Goal: Find specific page/section: Find specific page/section

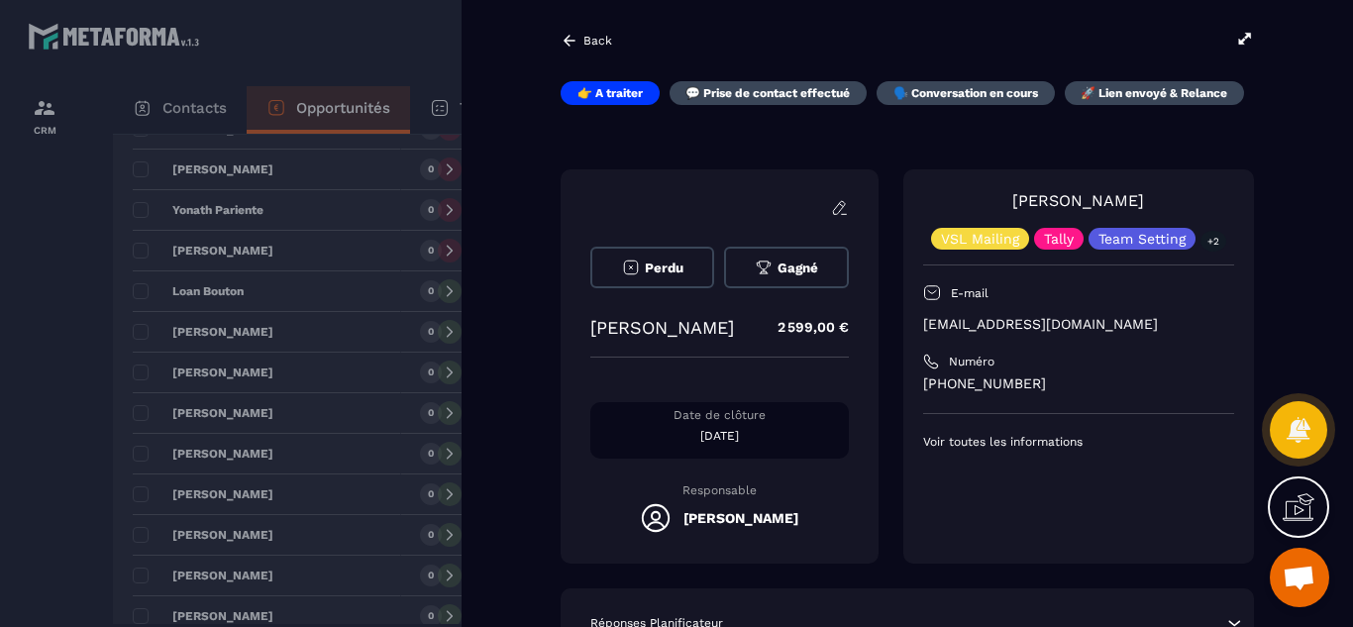
scroll to position [357, 0]
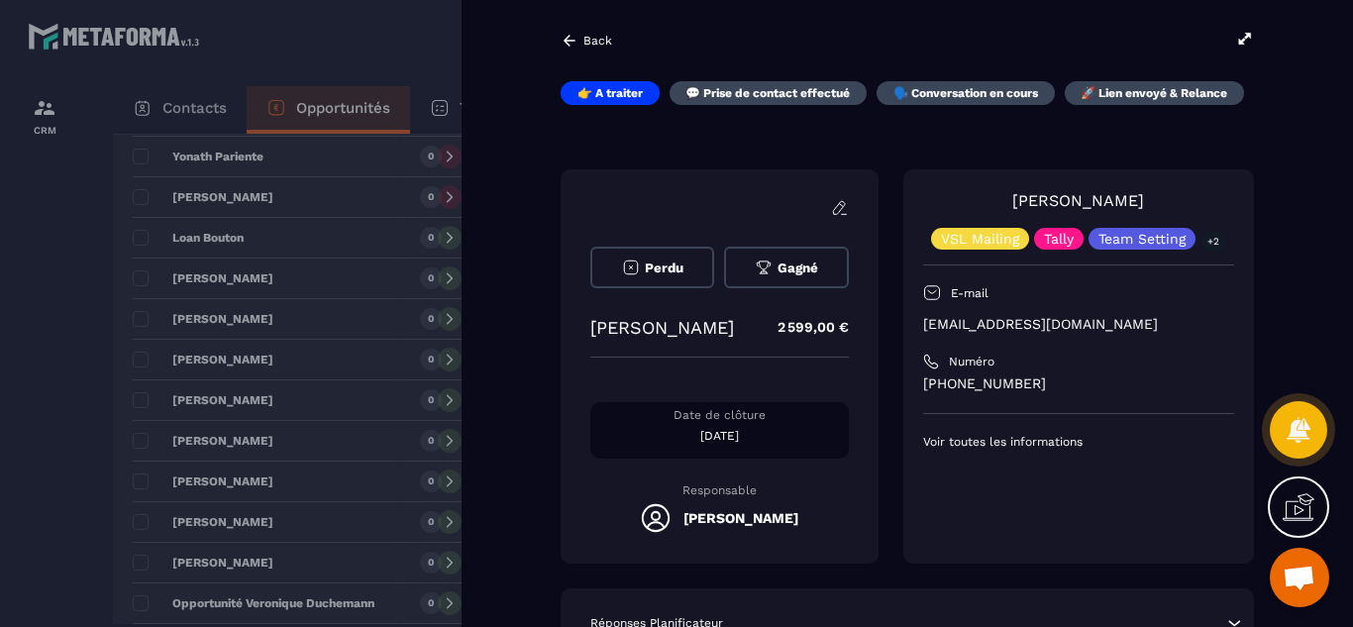
click at [44, 462] on div at bounding box center [676, 313] width 1353 height 627
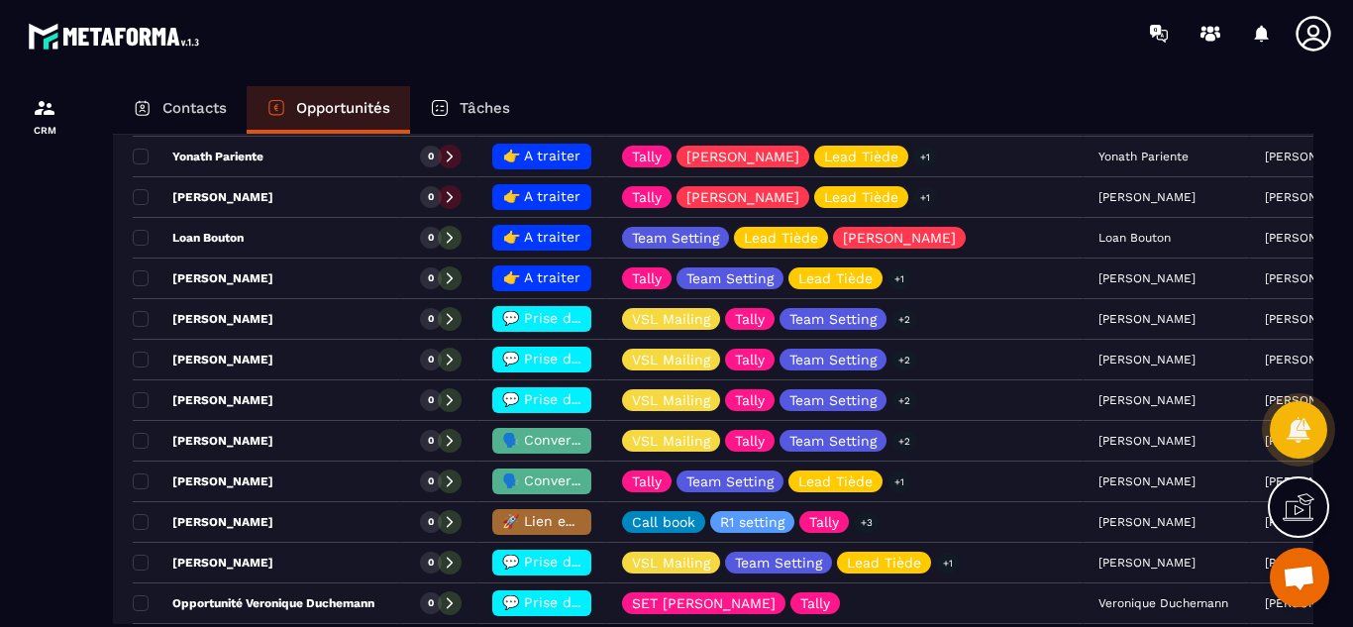
click at [769, 92] on div "Contacts Opportunités Tâches" at bounding box center [713, 110] width 1201 height 48
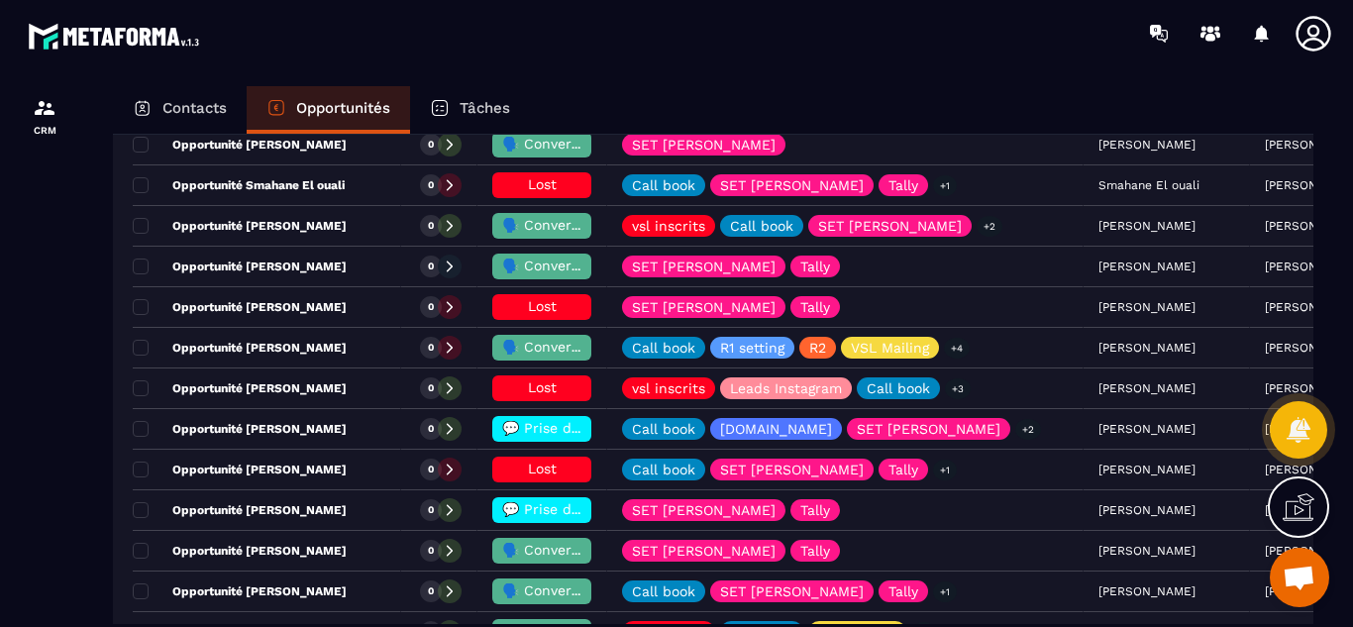
scroll to position [1340, 0]
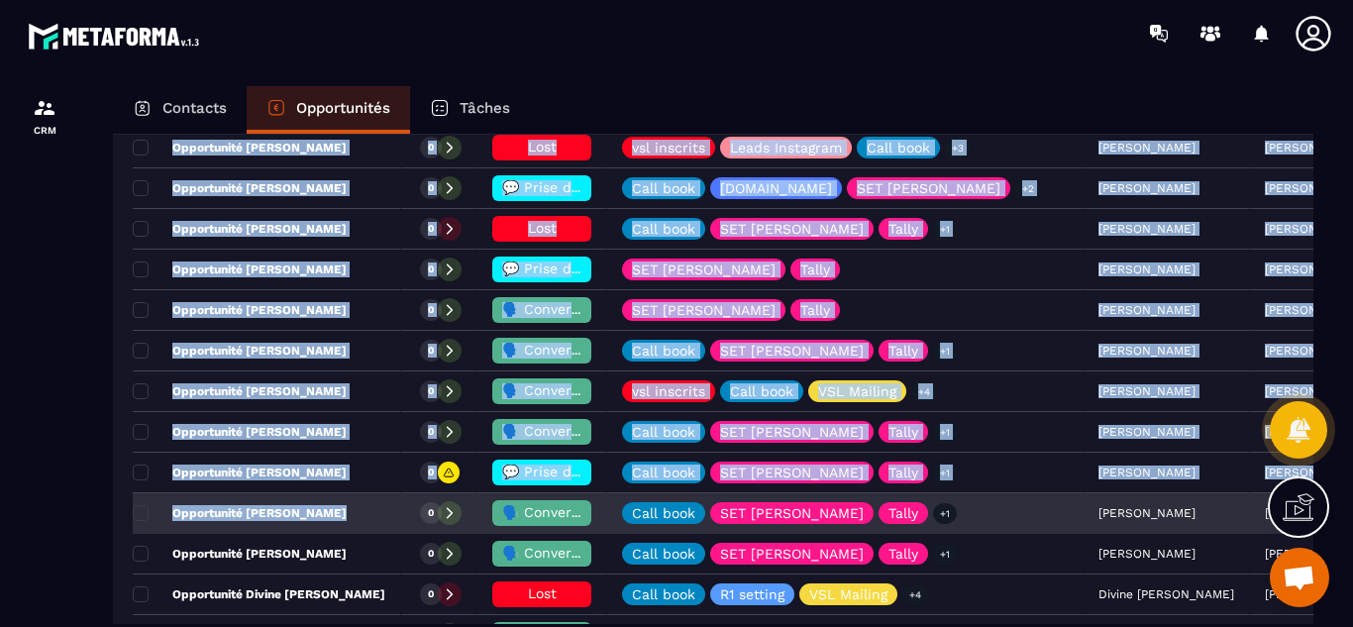
drag, startPoint x: 397, startPoint y: 564, endPoint x: 381, endPoint y: 531, distance: 36.3
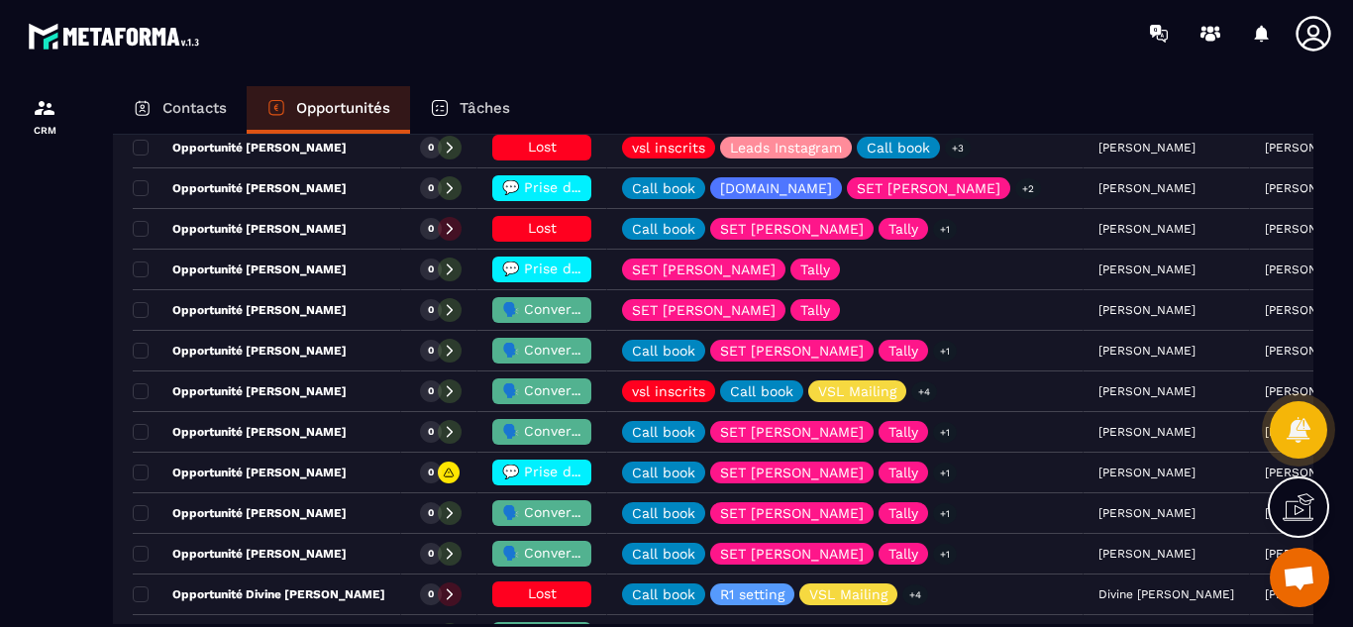
click at [48, 403] on div at bounding box center [44, 374] width 89 height 617
click at [21, 491] on div at bounding box center [44, 374] width 89 height 617
click at [51, 248] on div at bounding box center [44, 374] width 89 height 617
click at [25, 351] on div at bounding box center [44, 374] width 89 height 617
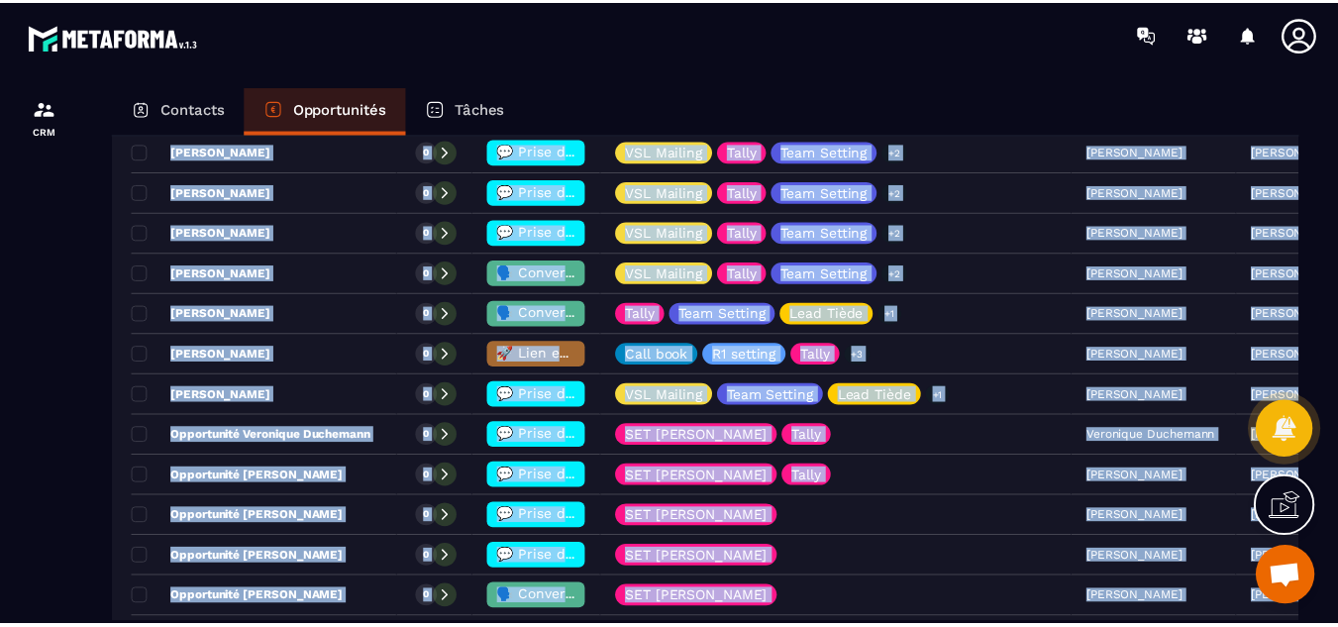
scroll to position [0, 0]
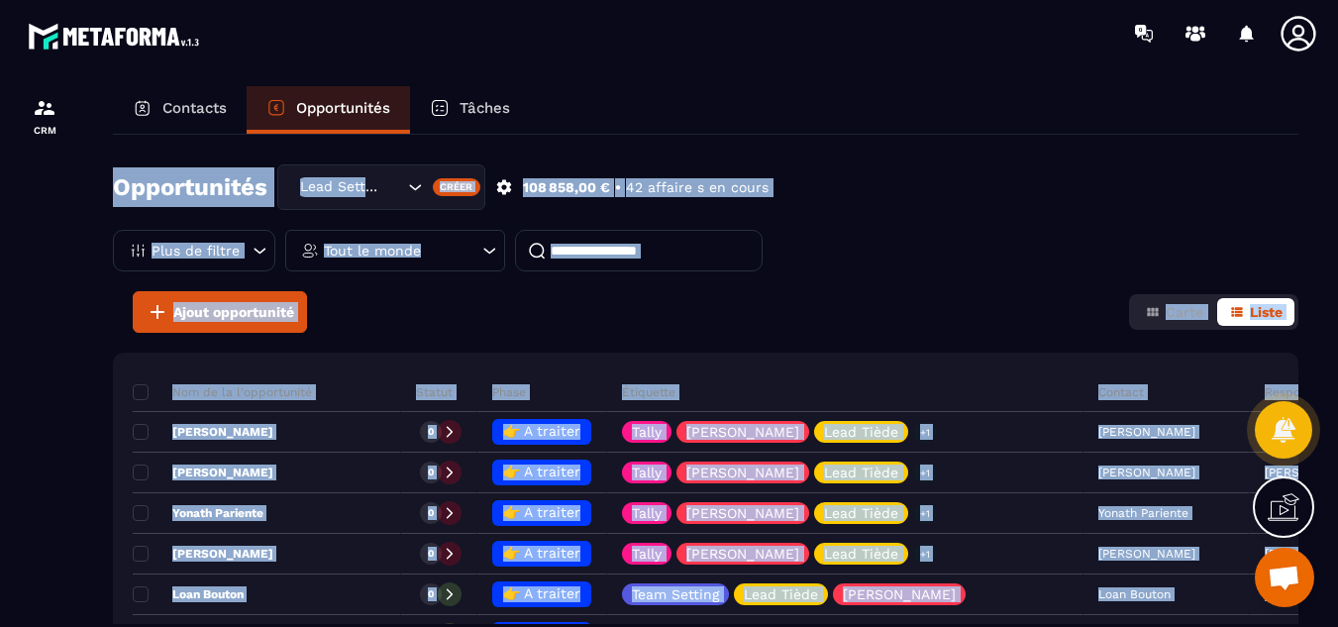
drag, startPoint x: 473, startPoint y: 455, endPoint x: 565, endPoint y: 74, distance: 391.4
click at [565, 74] on section "CRM Contacts Opportunités Tâches Opportunités Lead Setting Créer 108 858,00 € •…" at bounding box center [669, 374] width 1338 height 617
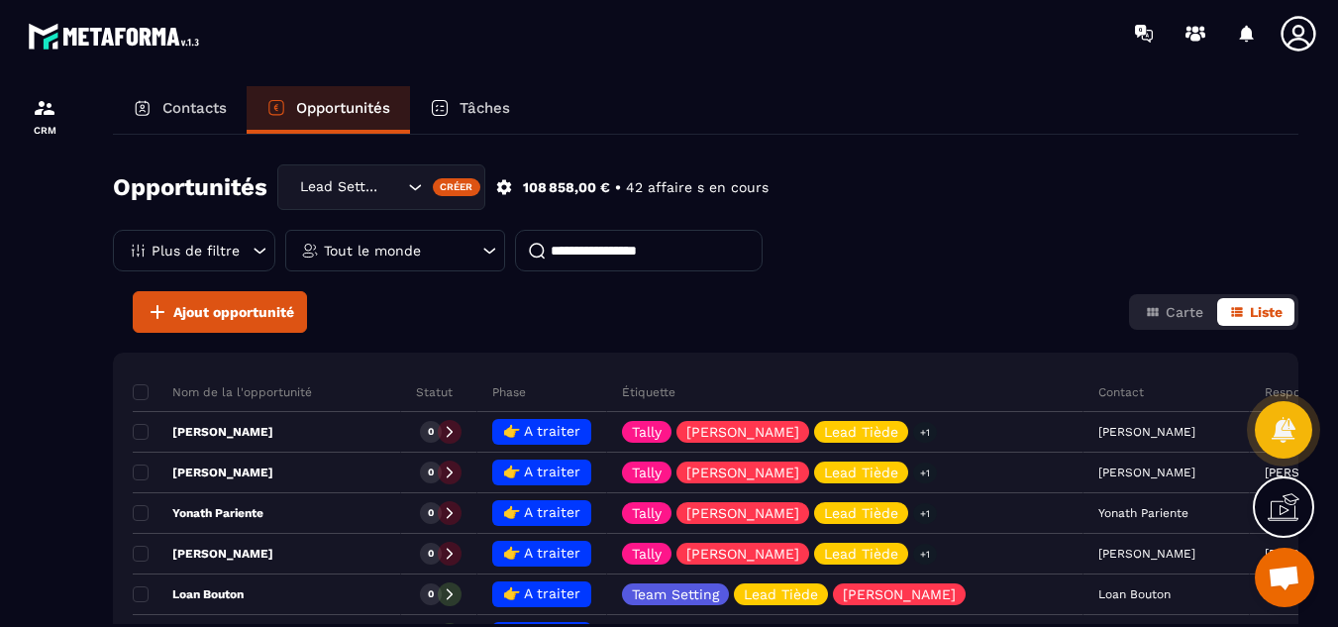
click at [57, 431] on div at bounding box center [44, 374] width 89 height 617
click at [409, 254] on p "Tout le monde" at bounding box center [372, 251] width 97 height 14
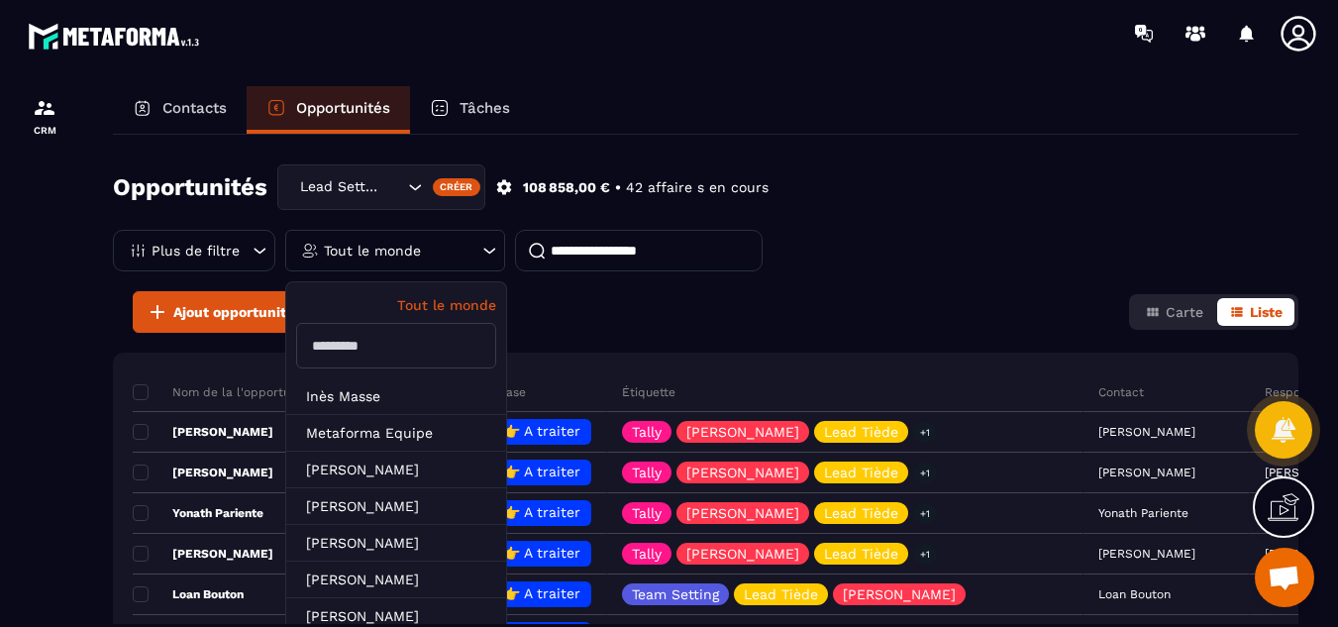
click at [380, 348] on input "text" at bounding box center [396, 346] width 200 height 46
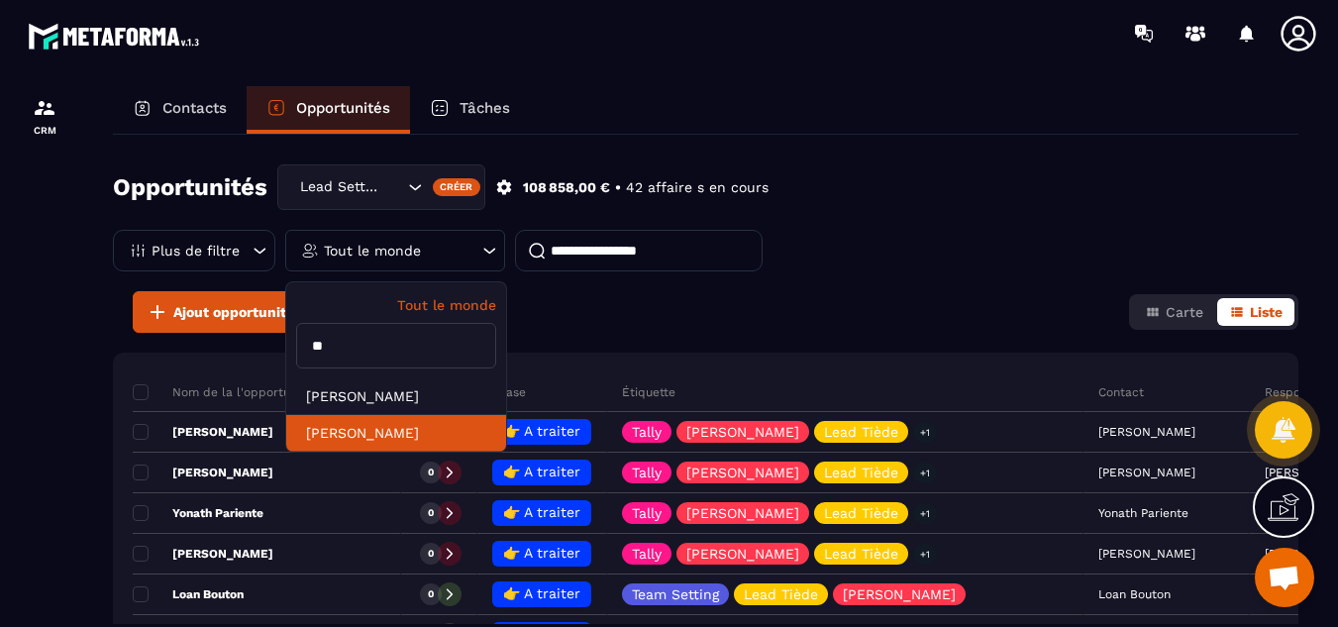
type input "**"
click at [378, 432] on li "[PERSON_NAME]" at bounding box center [396, 433] width 220 height 37
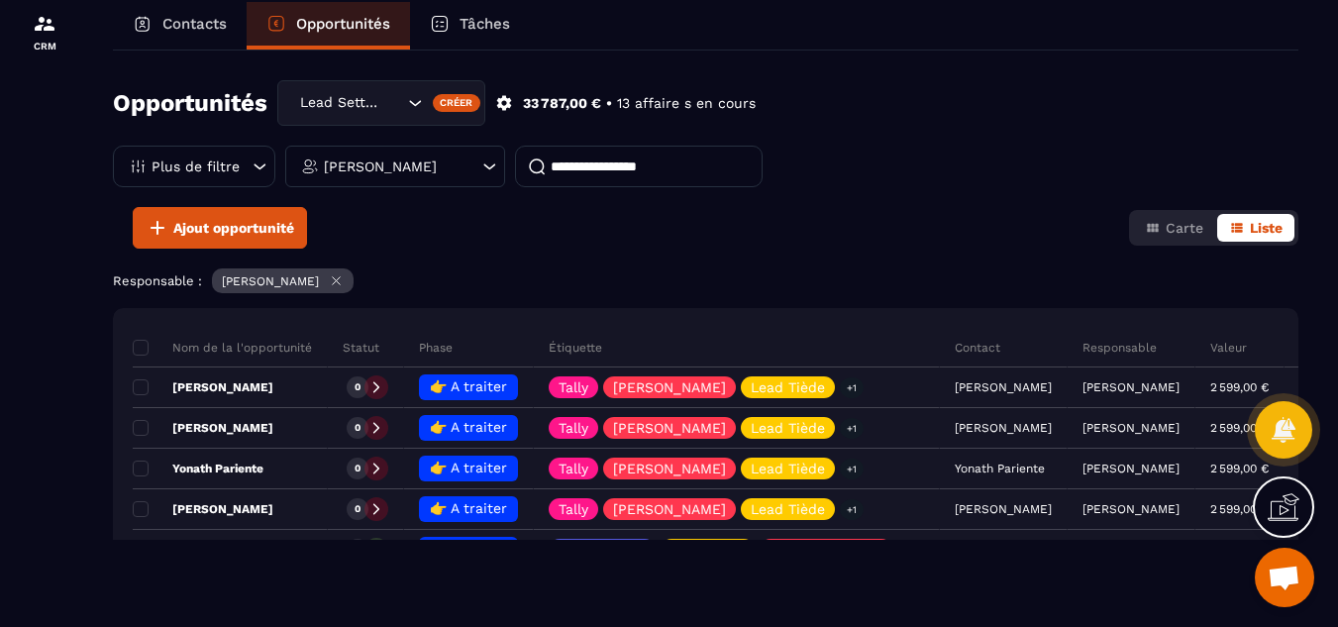
scroll to position [85, 0]
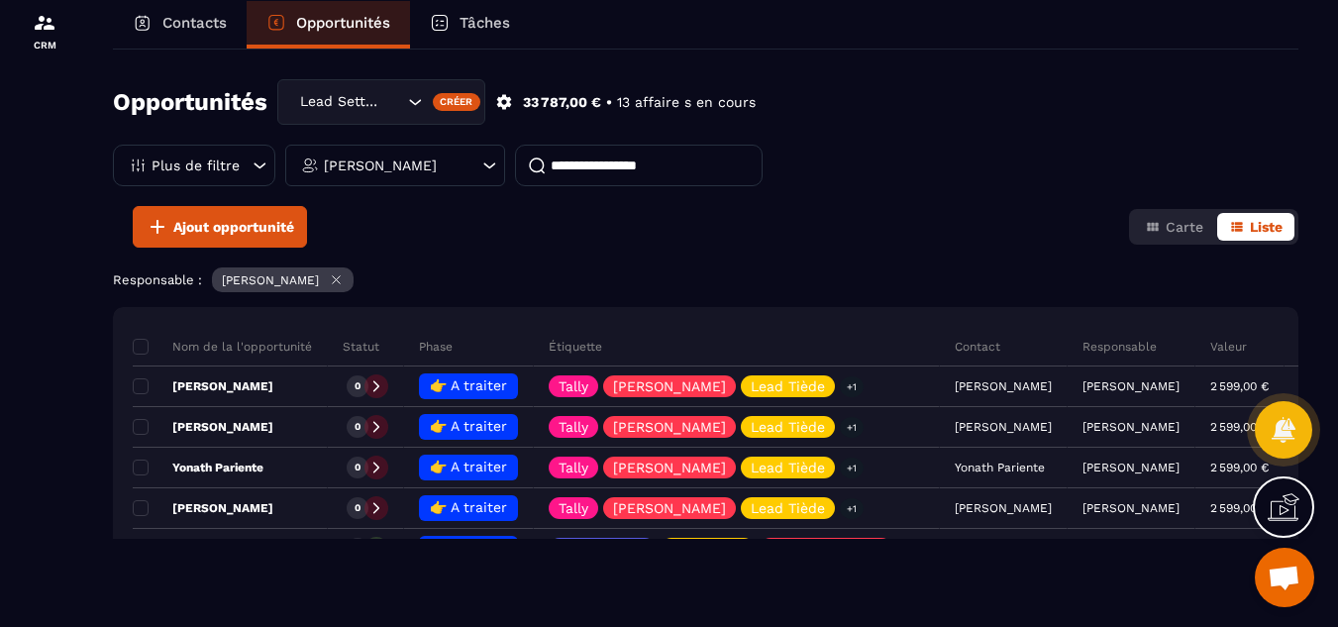
click at [465, 167] on div "[PERSON_NAME]" at bounding box center [395, 166] width 220 height 42
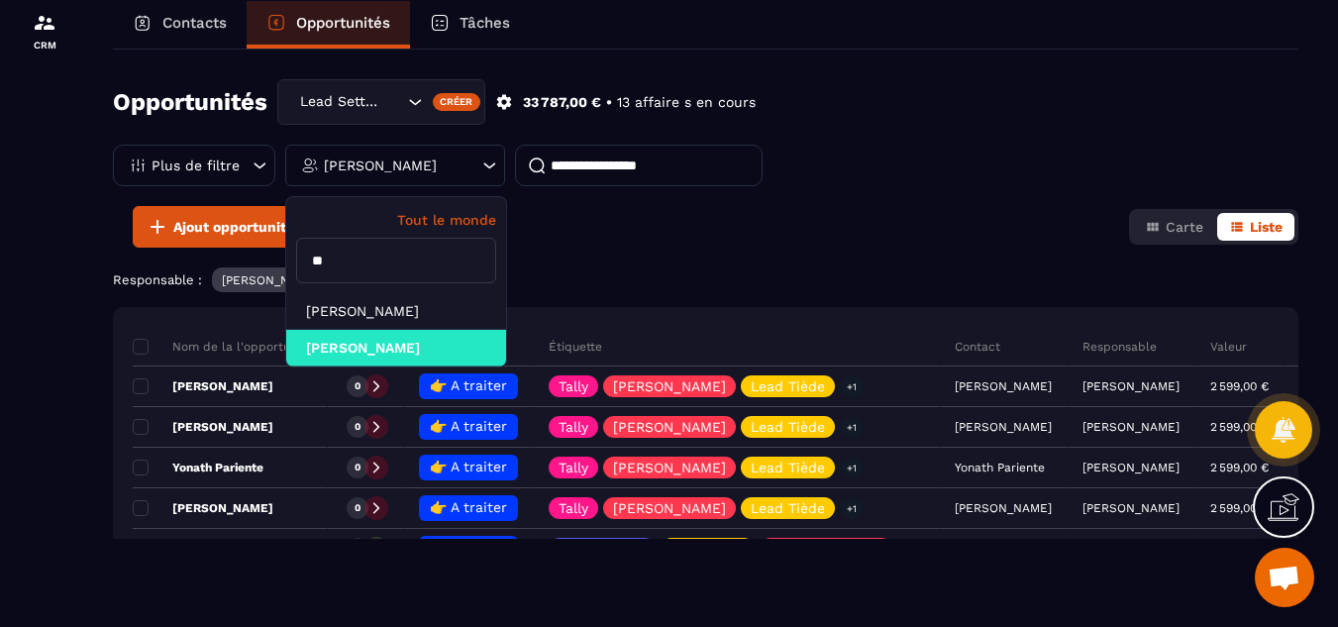
click at [381, 255] on input "**" at bounding box center [396, 261] width 200 height 46
type input "*"
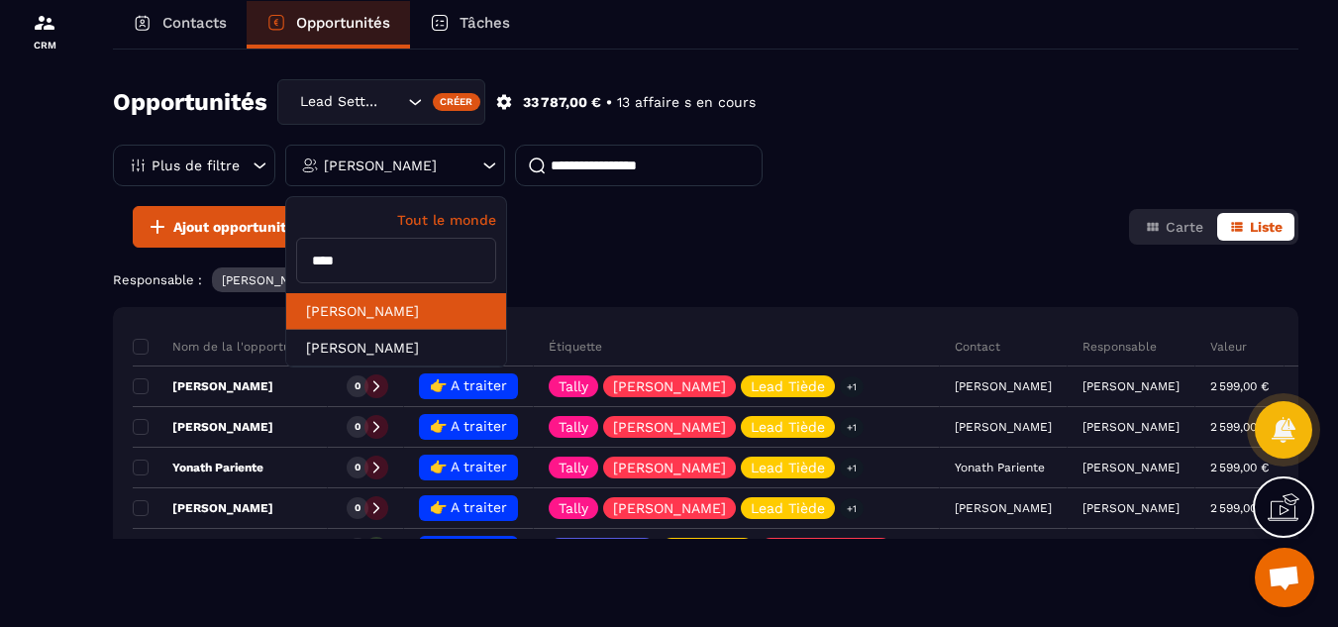
type input "****"
click at [391, 315] on li "[PERSON_NAME]" at bounding box center [396, 311] width 220 height 37
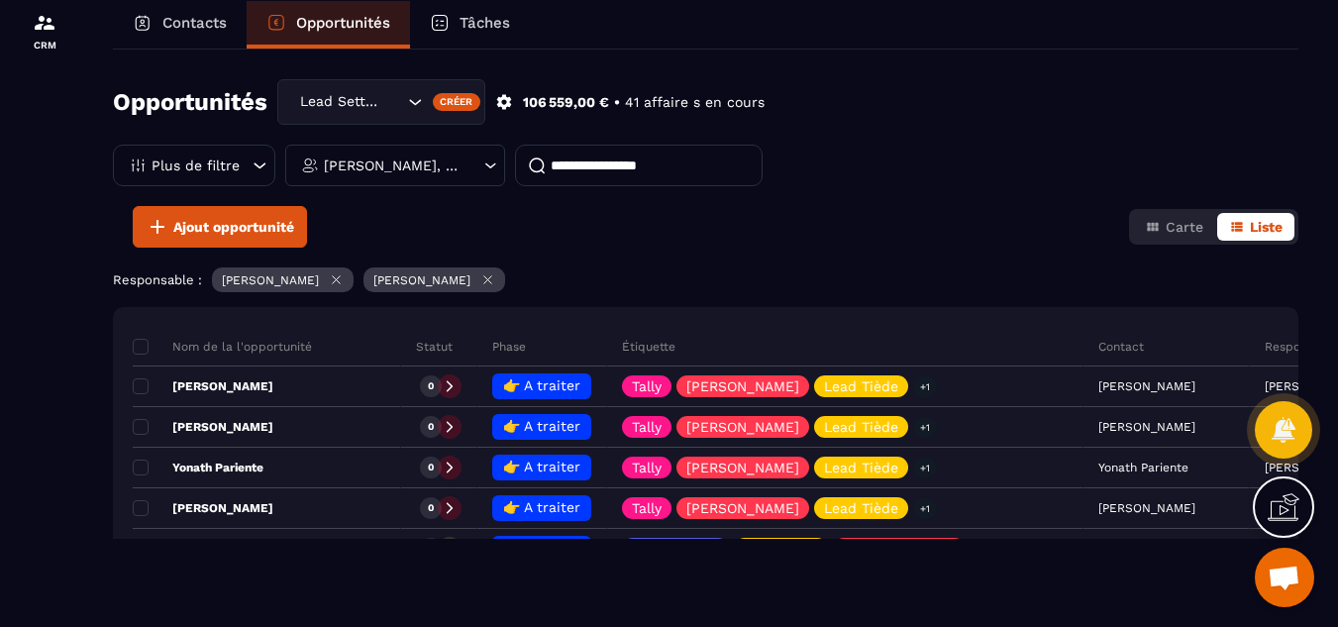
click at [344, 280] on icon at bounding box center [336, 279] width 15 height 15
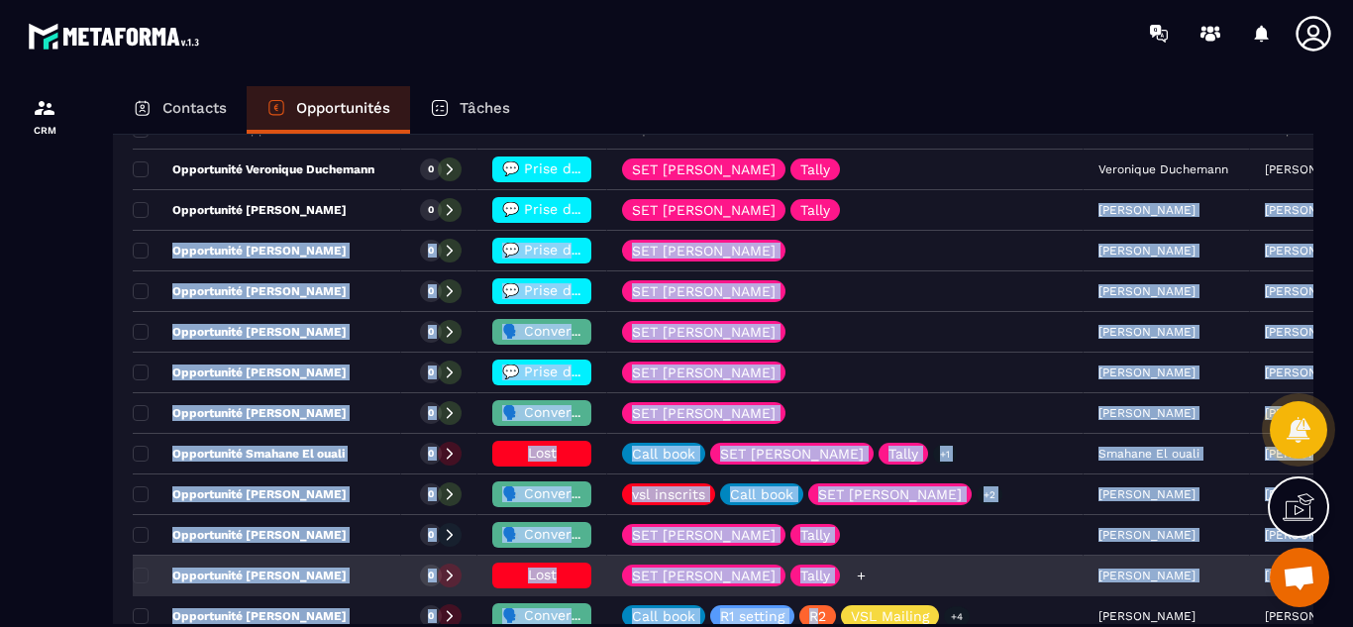
scroll to position [311, 0]
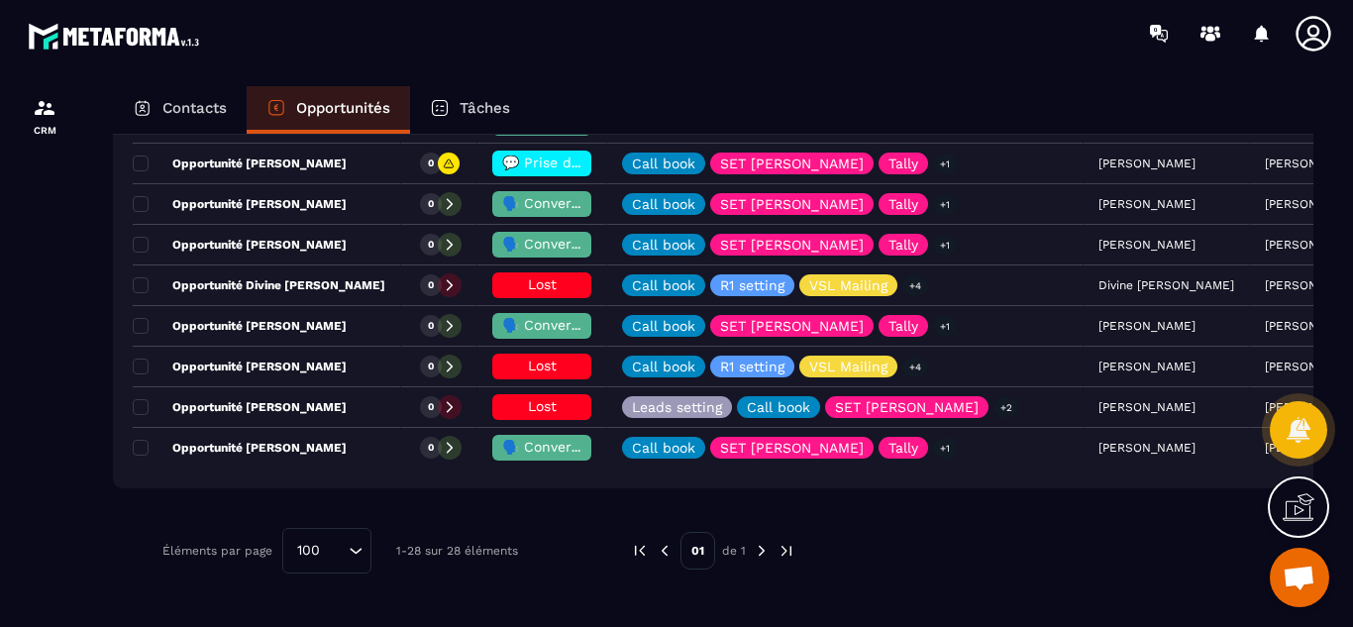
drag, startPoint x: 879, startPoint y: 514, endPoint x: 859, endPoint y: 528, distance: 24.2
click at [861, 540] on div "Nom de la l'opportunité Statut Phase Étiquette Contact Responsable Valeur Date …" at bounding box center [713, 7] width 1201 height 1470
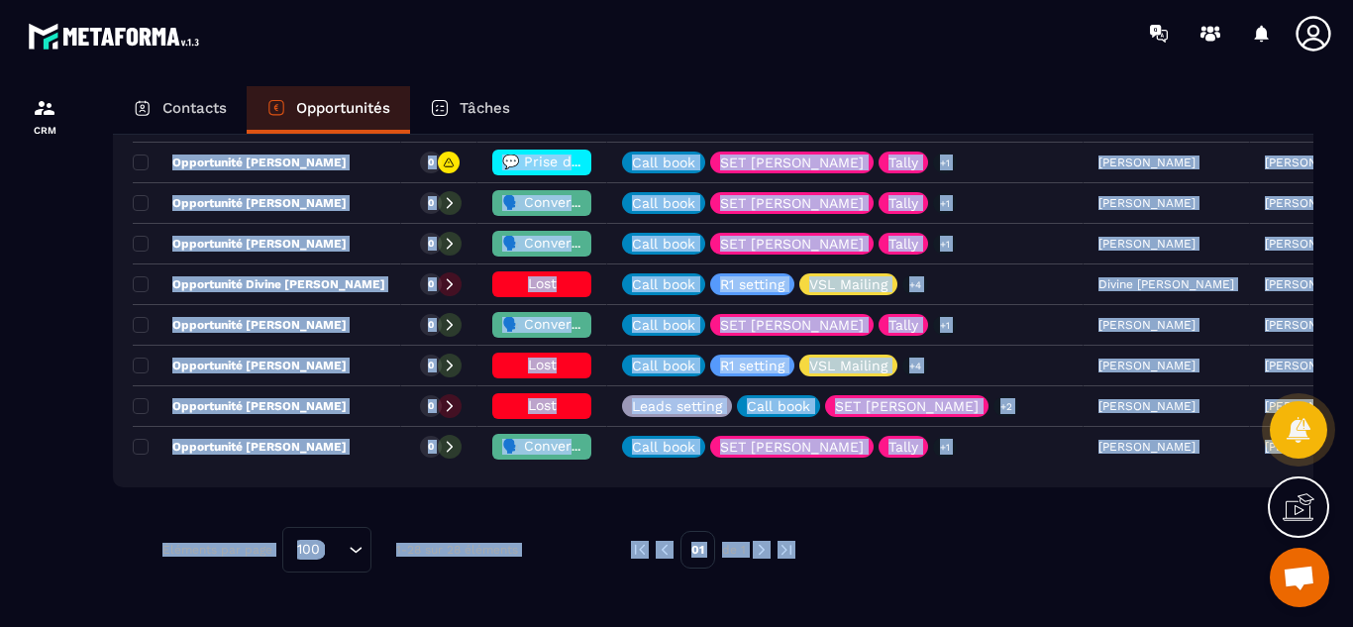
click at [907, 539] on div at bounding box center [1044, 550] width 439 height 46
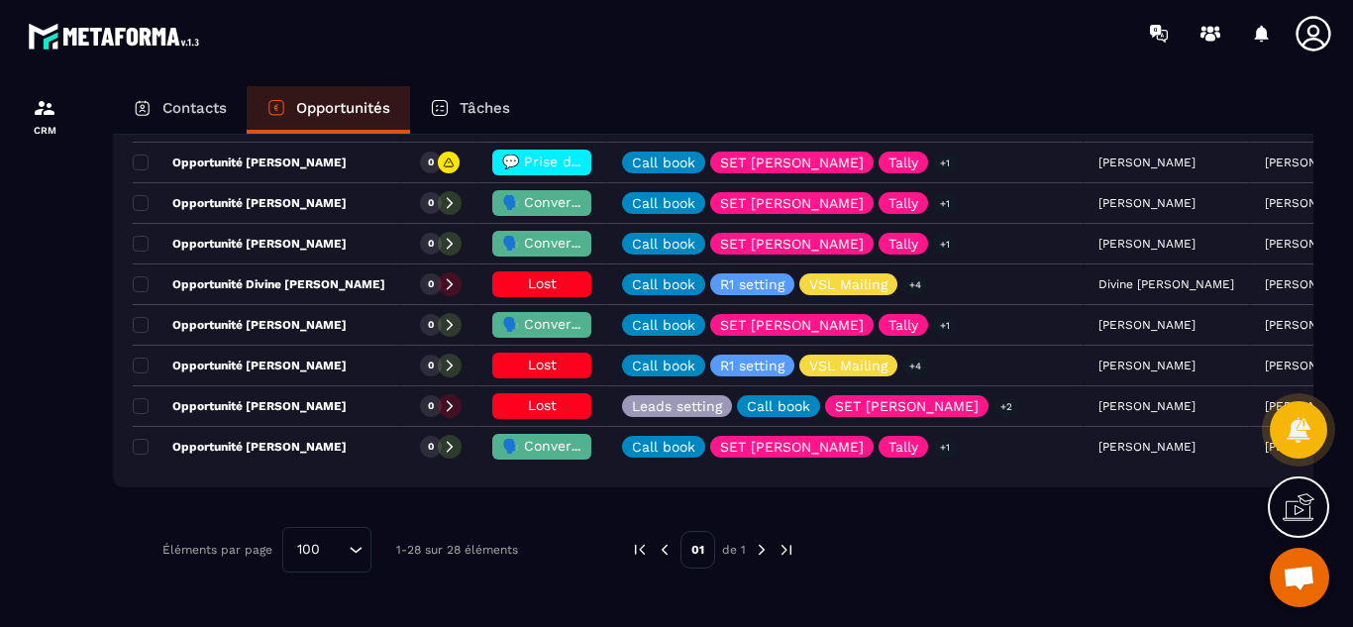
click at [989, 92] on div "Contacts Opportunités Tâches" at bounding box center [713, 110] width 1201 height 48
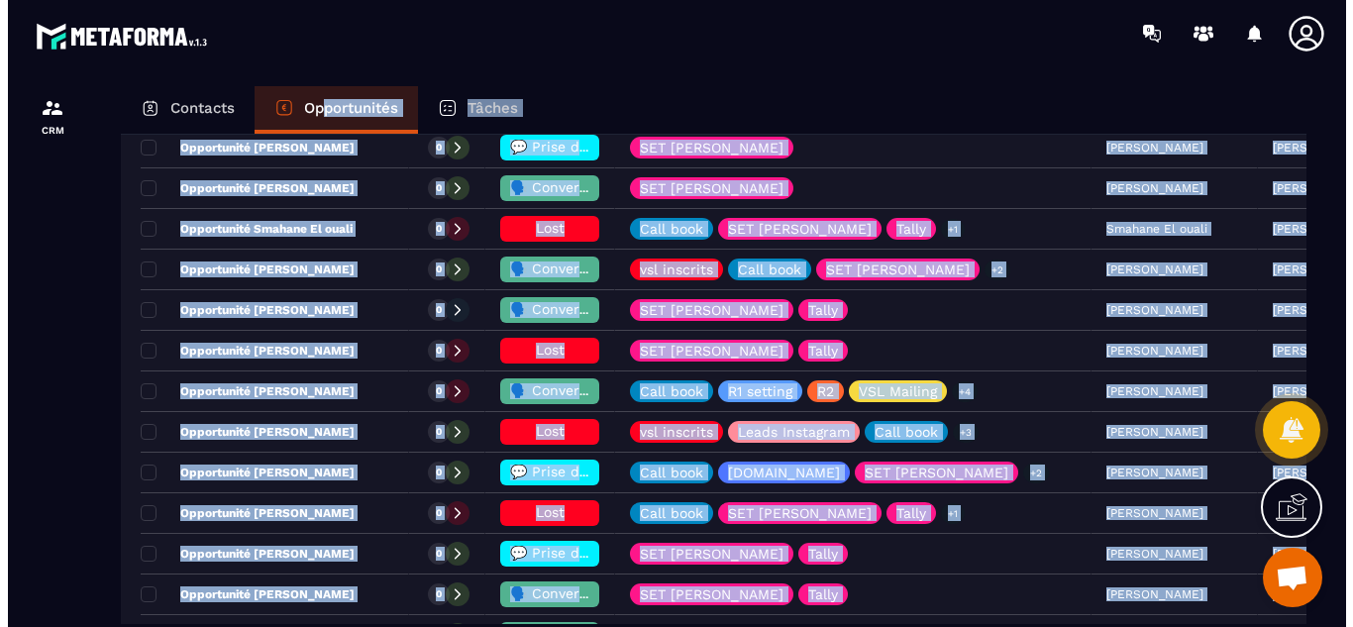
scroll to position [0, 0]
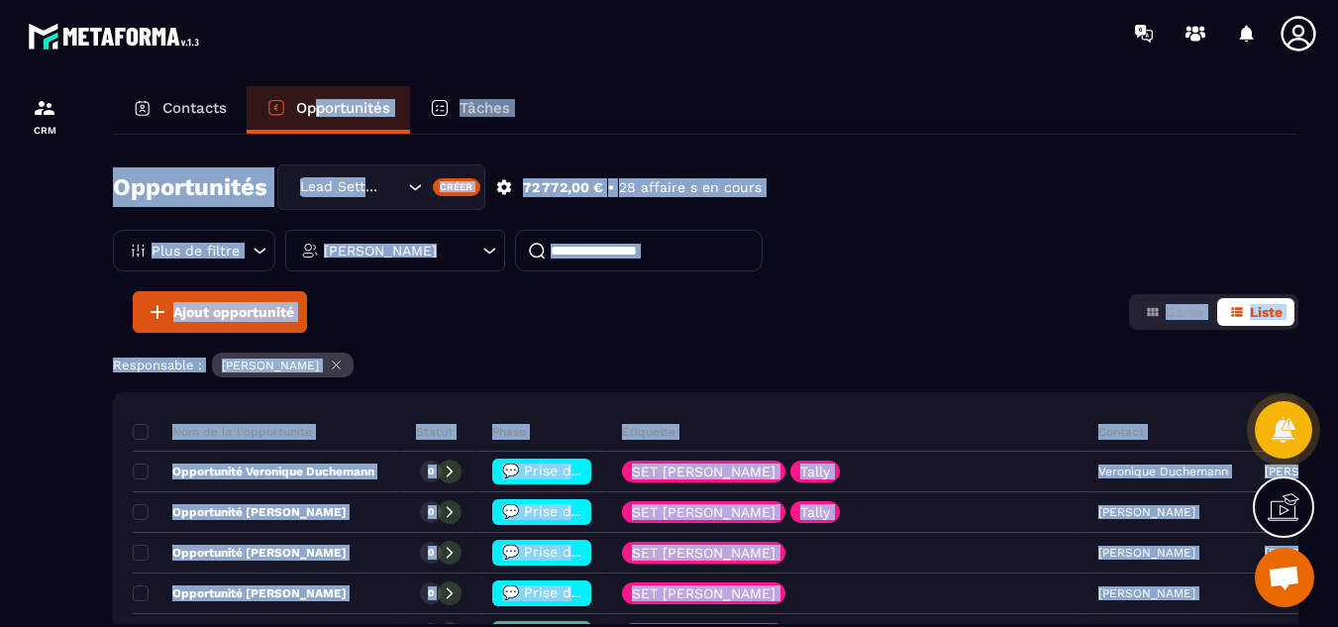
drag, startPoint x: 305, startPoint y: 225, endPoint x: 319, endPoint y: 103, distance: 122.6
click at [319, 103] on div "Contacts Opportunités Tâches Opportunités Lead Setting Créer 72 772,00 € • 28 a…" at bounding box center [705, 375] width 1225 height 578
click at [870, 224] on div "Opportunités Lead Setting Créer 72 772,00 € • 28 affaire s en cours Plus de fil…" at bounding box center [706, 227] width 1186 height 127
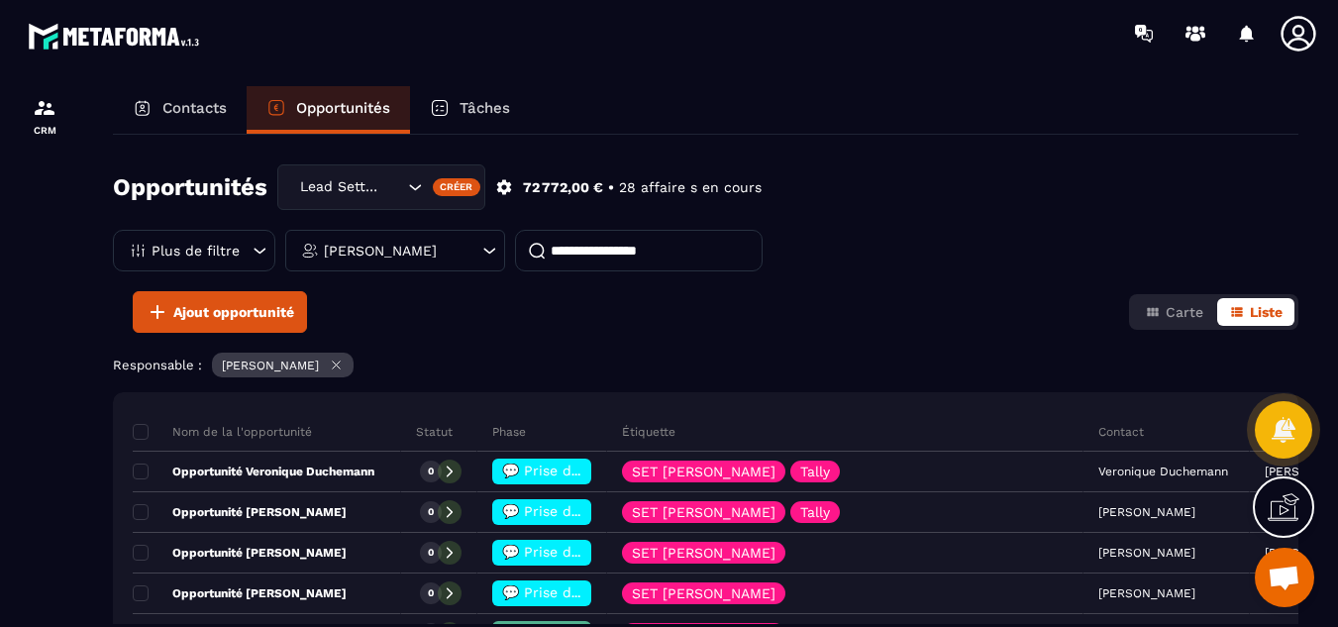
click at [339, 365] on icon at bounding box center [336, 365] width 15 height 15
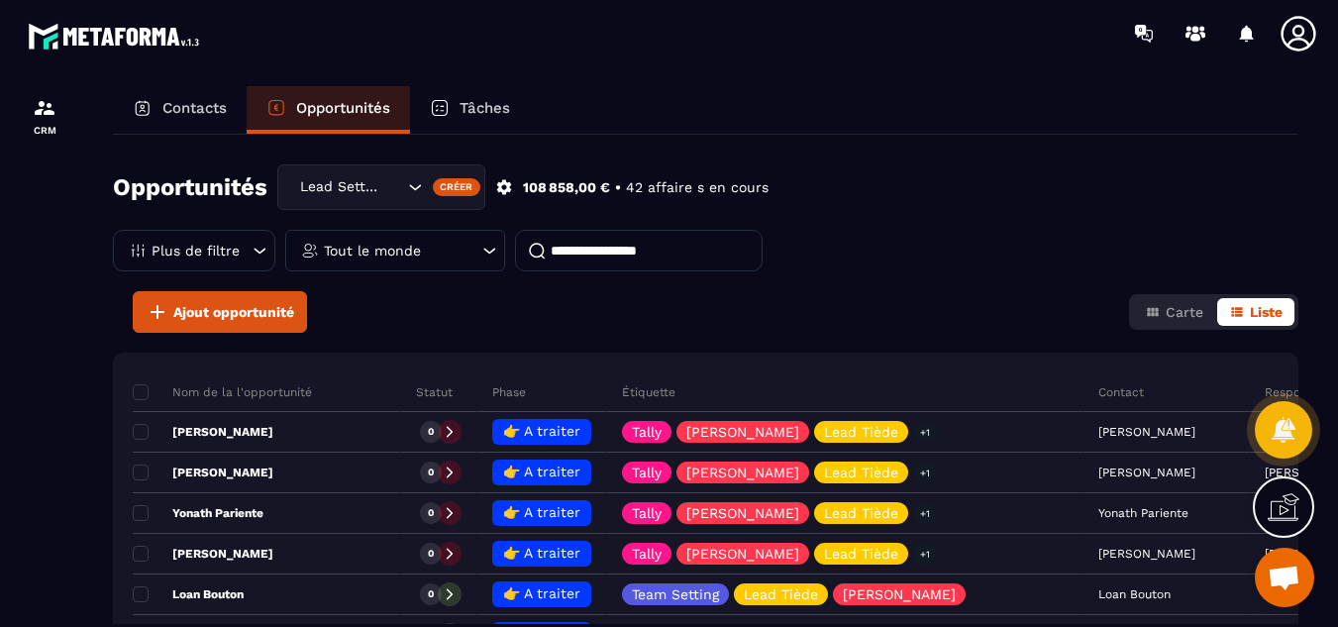
click at [448, 249] on div "Tout le monde" at bounding box center [395, 251] width 220 height 42
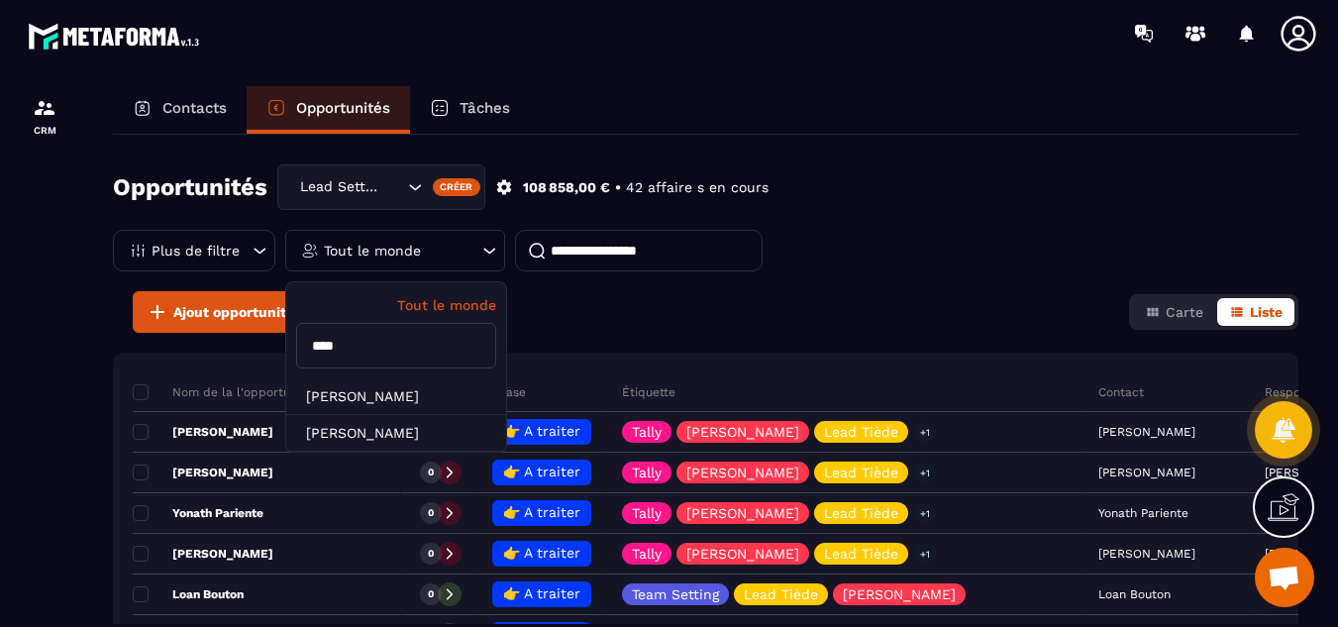
click at [385, 357] on input "****" at bounding box center [396, 346] width 200 height 46
type input "*"
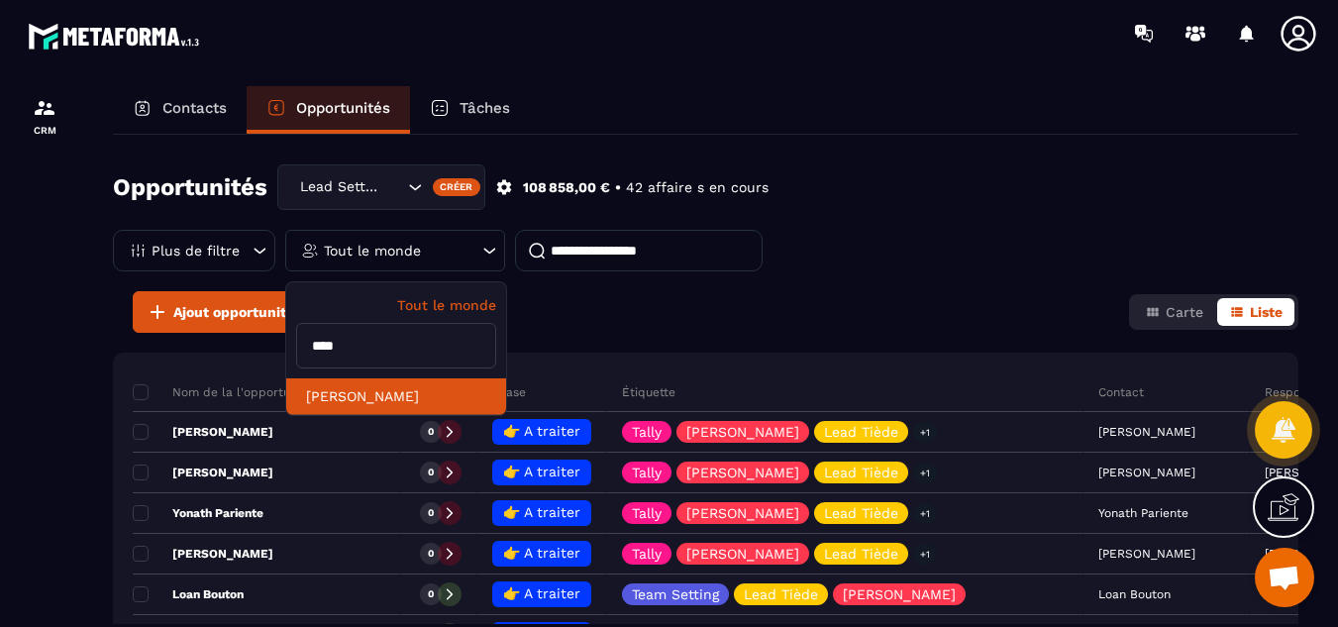
type input "****"
click at [378, 399] on li "[PERSON_NAME]" at bounding box center [396, 396] width 220 height 37
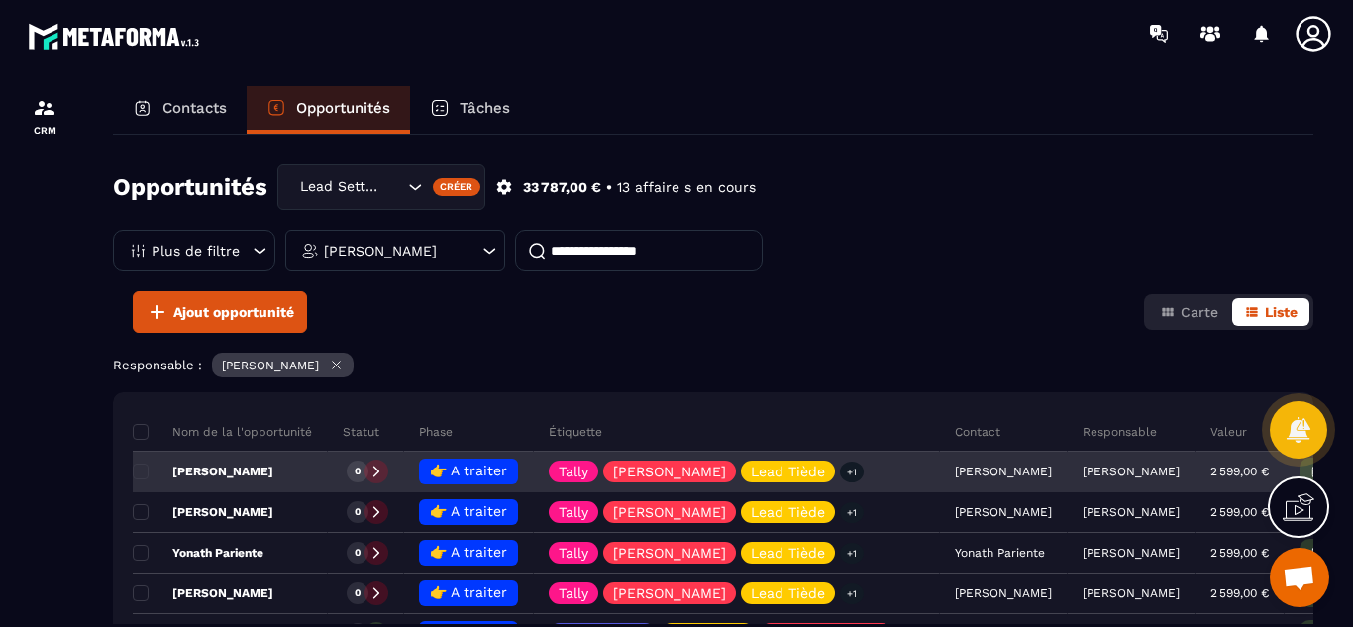
click at [238, 472] on p "[PERSON_NAME]" at bounding box center [203, 472] width 141 height 16
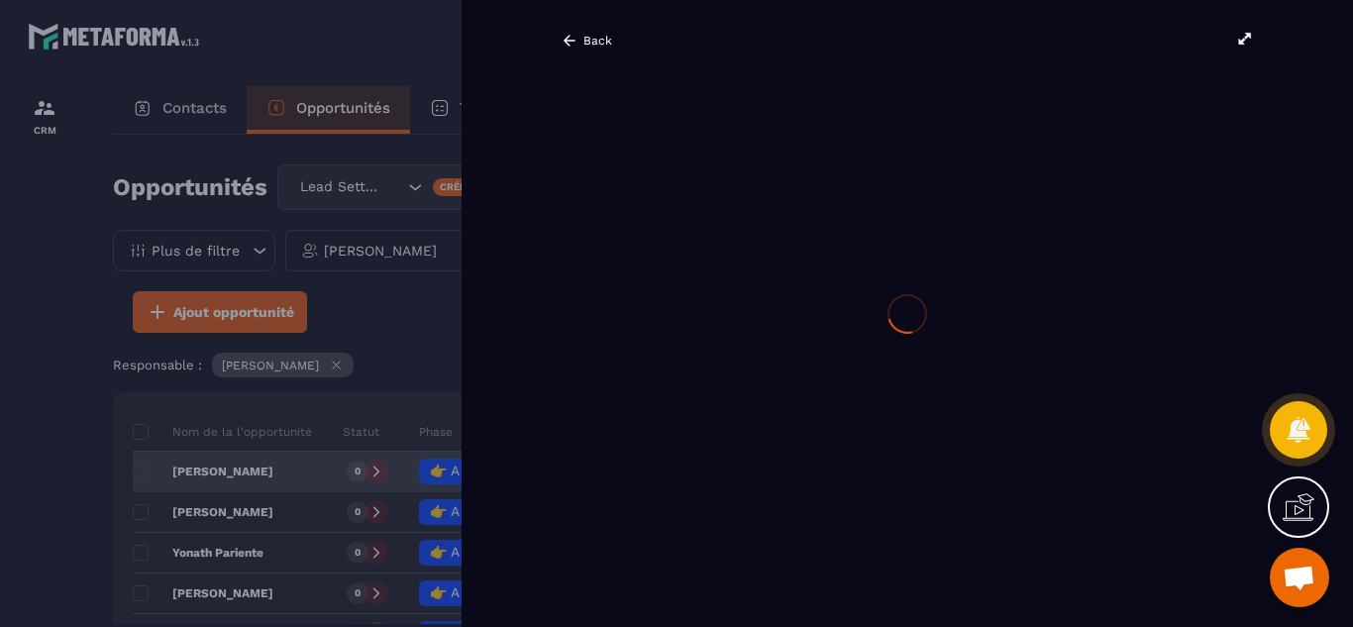
click at [238, 472] on div "Opportunités Lead Setting Créer 33 787,00 € • 13 affaire s en cours Plus de fil…" at bounding box center [713, 379] width 1201 height 489
